Goal: Answer question/provide support

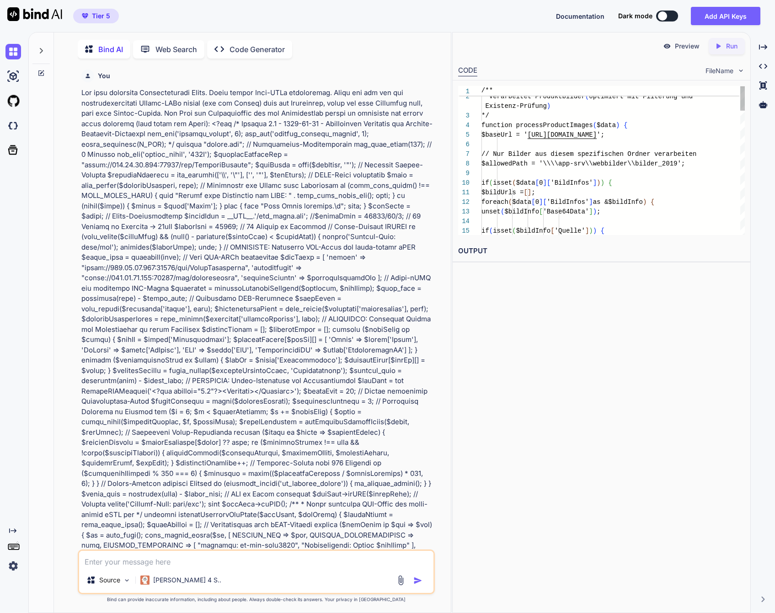
scroll to position [23564, 0]
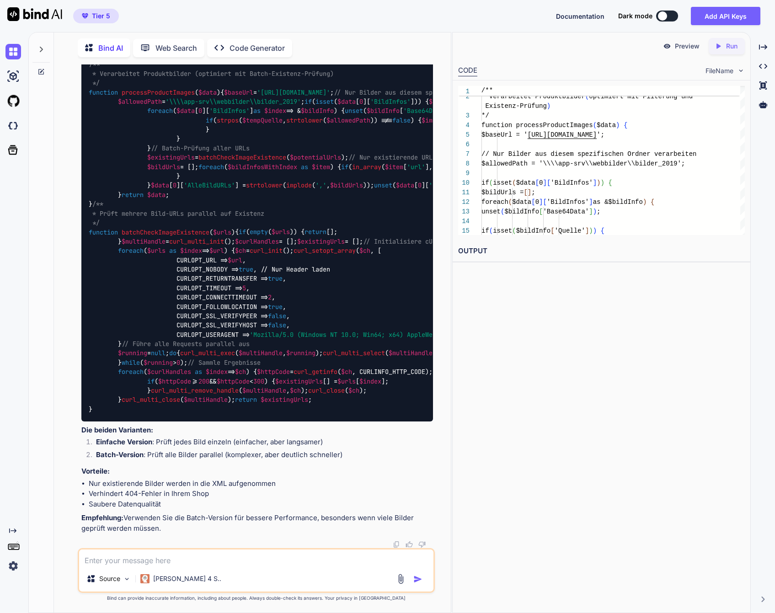
click at [45, 48] on div at bounding box center [40, 47] width 17 height 32
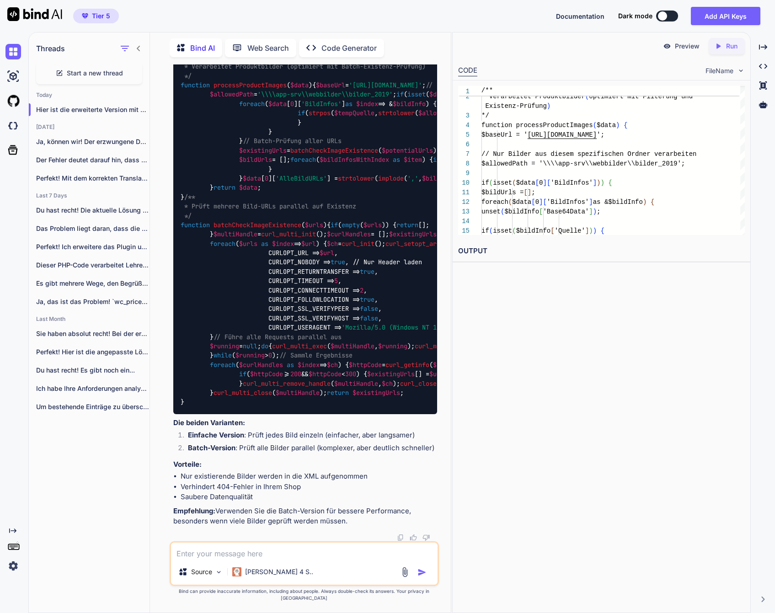
click at [80, 73] on span "Start a new thread" at bounding box center [95, 73] width 56 height 9
type textarea "x"
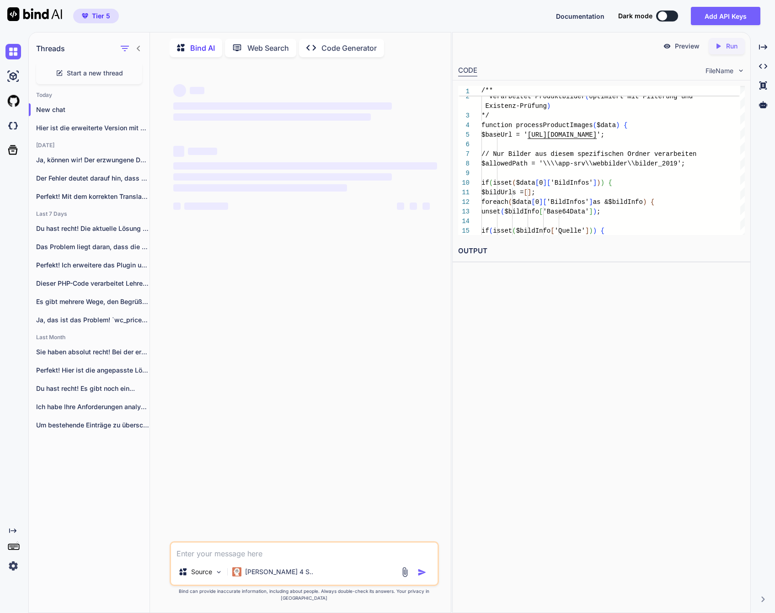
scroll to position [0, 0]
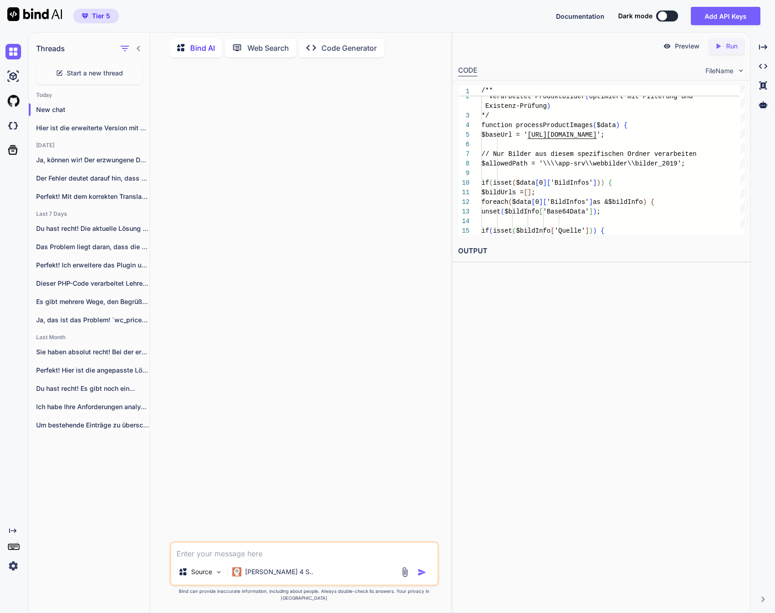
click at [338, 558] on textarea at bounding box center [304, 551] width 267 height 16
paste textarea "<?lor /** * Ipsumd Sita: Consectetu Adip Elitsed * Doeius TEM: incid://utl.etdo…"
type textarea "Lore ips dolors Amet con Adipisci eli SeddOeius temporin utl etdolo ma? <?ali /…"
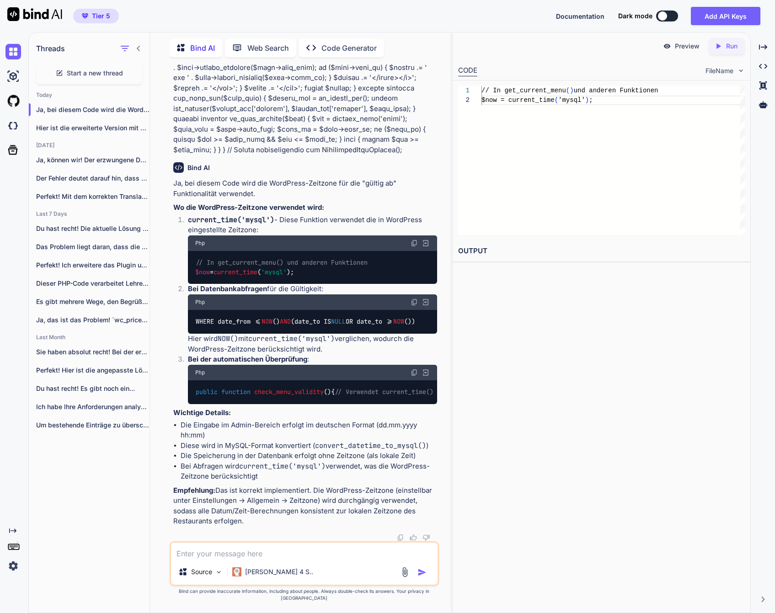
scroll to position [3811, 0]
click at [234, 559] on textarea at bounding box center [304, 551] width 267 height 16
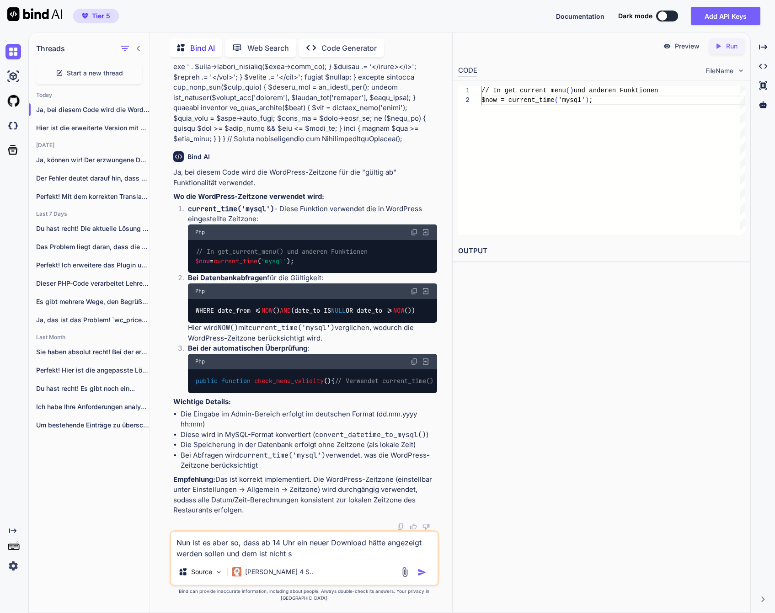
type textarea "Nun ist es aber so, dass ab 14 Uhr ein neuer Download hätte angezeigt werden so…"
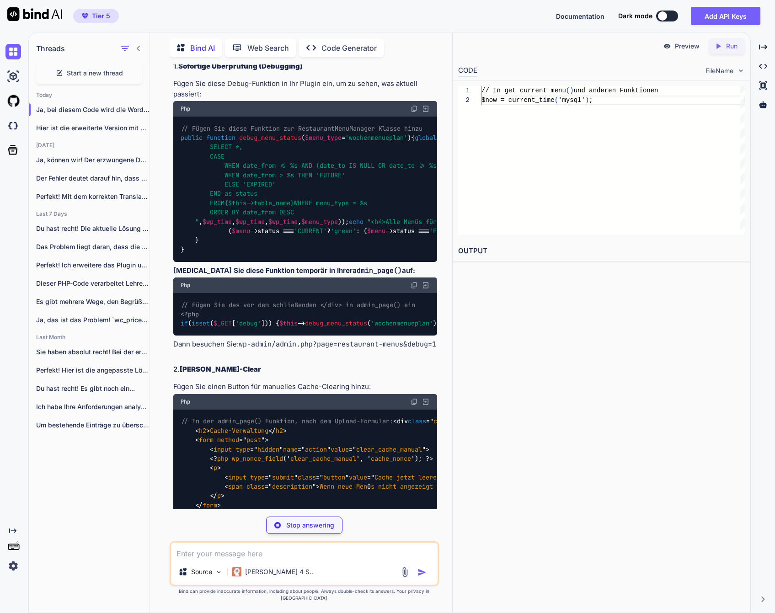
scroll to position [4347, 0]
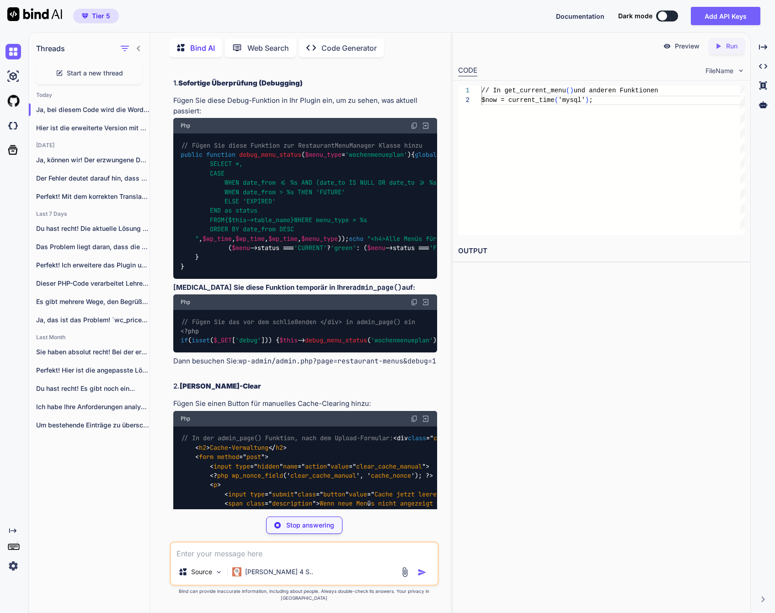
click at [415, 129] on img at bounding box center [414, 125] width 7 height 7
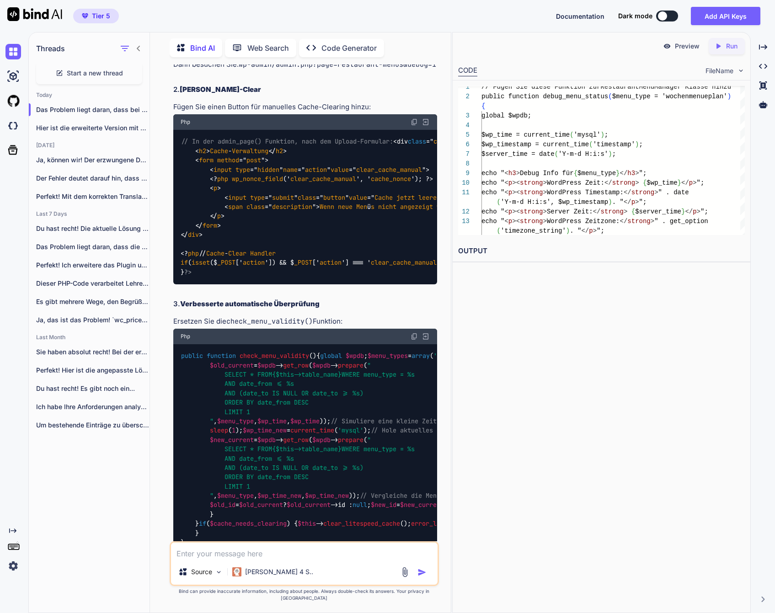
scroll to position [4645, 0]
drag, startPoint x: 200, startPoint y: 359, endPoint x: 177, endPoint y: 318, distance: 47.5
click at [177, 55] on div "// Fügen Sie das vor dem schließenden </div> in admin_page() ein <?php if ( iss…" at bounding box center [305, 34] width 264 height 43
copy code "// Fügen Sie das vor dem schließenden </div> in admin_page() ein <?php if ( iss…"
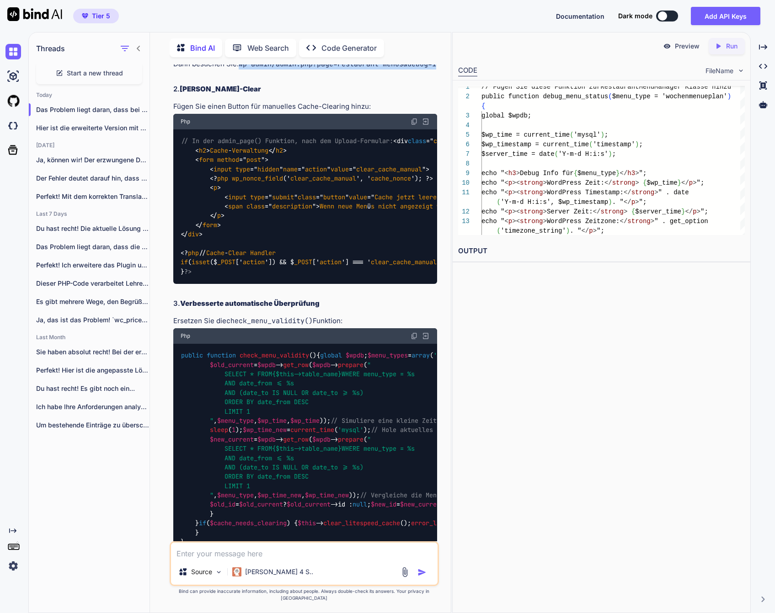
drag, startPoint x: 239, startPoint y: 388, endPoint x: 239, endPoint y: 393, distance: 5.5
click at [239, 70] on p "Dann besuchen Sie: wp-admin/admin.php?page=restaurant-menus&debug=1" at bounding box center [305, 64] width 264 height 11
copy code "wp-admin/admin.php?page=restaurant-menus&debug=1"
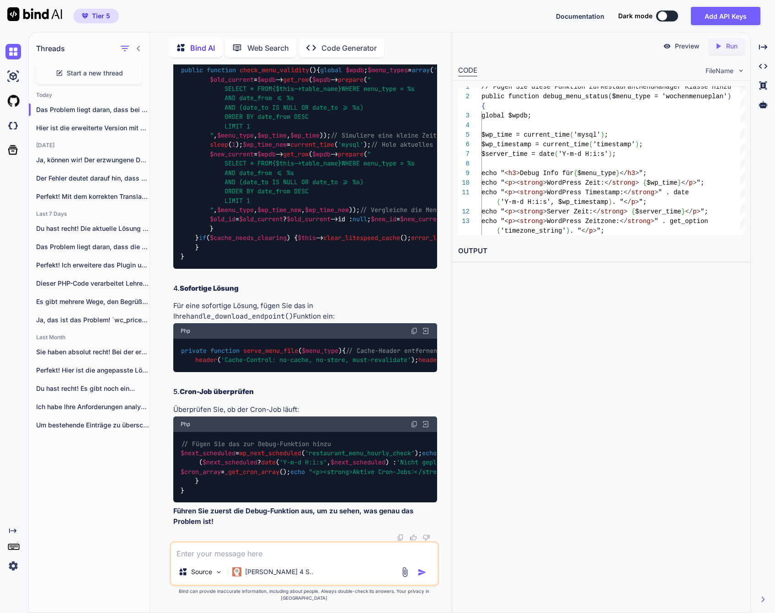
scroll to position [5212, 0]
click at [202, 559] on textarea at bounding box center [304, 551] width 267 height 16
paste textarea "[URL][DOMAIN_NAME]"
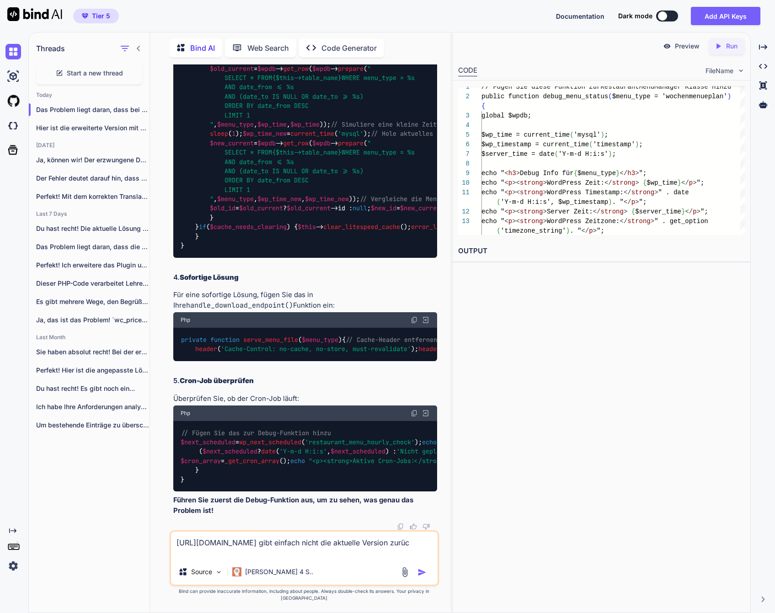
type textarea "[URL][DOMAIN_NAME] gibt einfach nicht die aktuelle Version zurück"
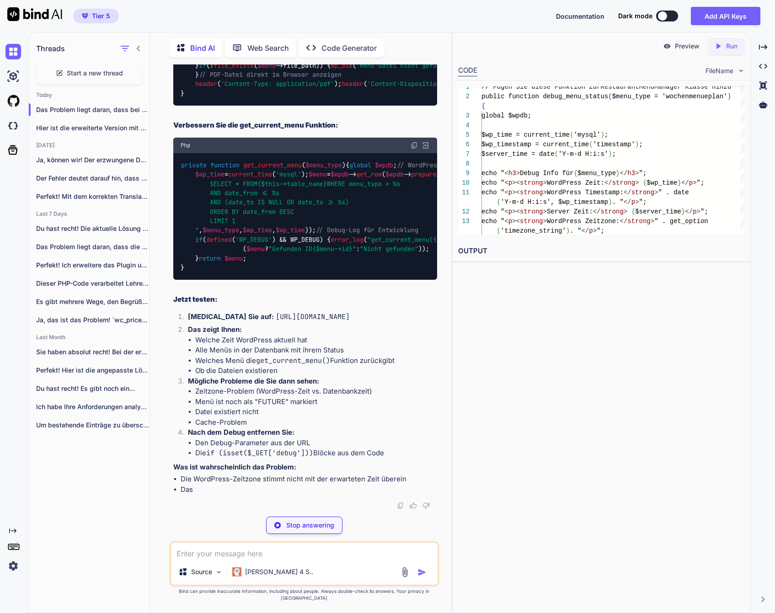
scroll to position [7218, 0]
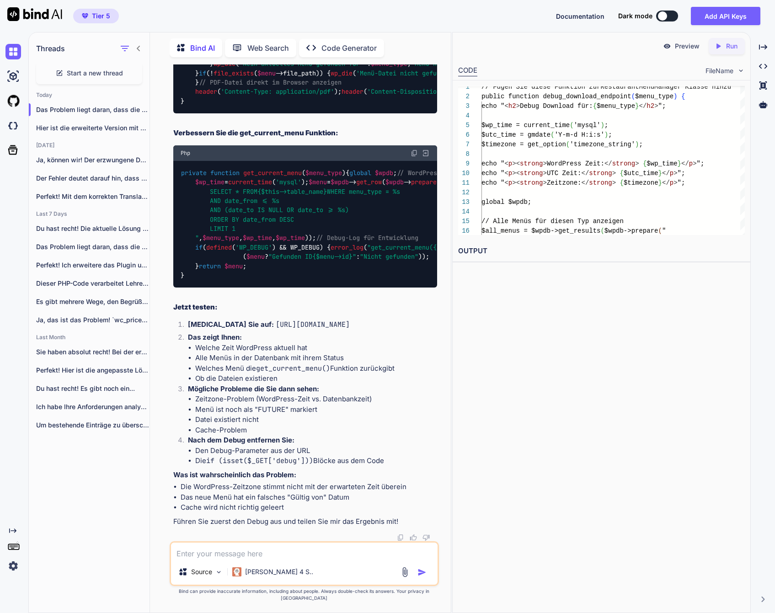
click at [414, 157] on img at bounding box center [414, 153] width 7 height 7
